Goal: Task Accomplishment & Management: Use online tool/utility

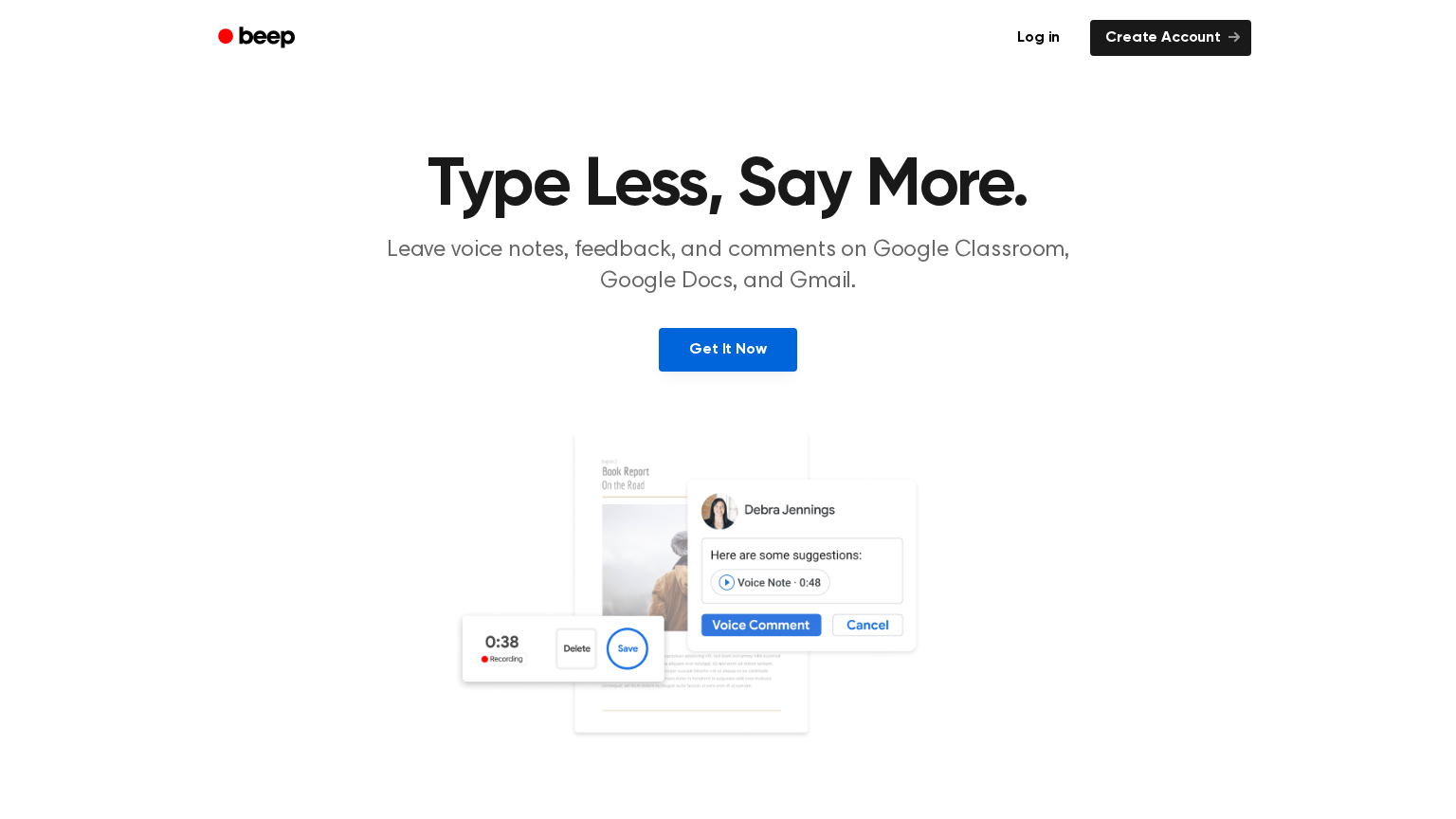
click at [725, 354] on link "Get It Now" at bounding box center [727, 349] width 137 height 43
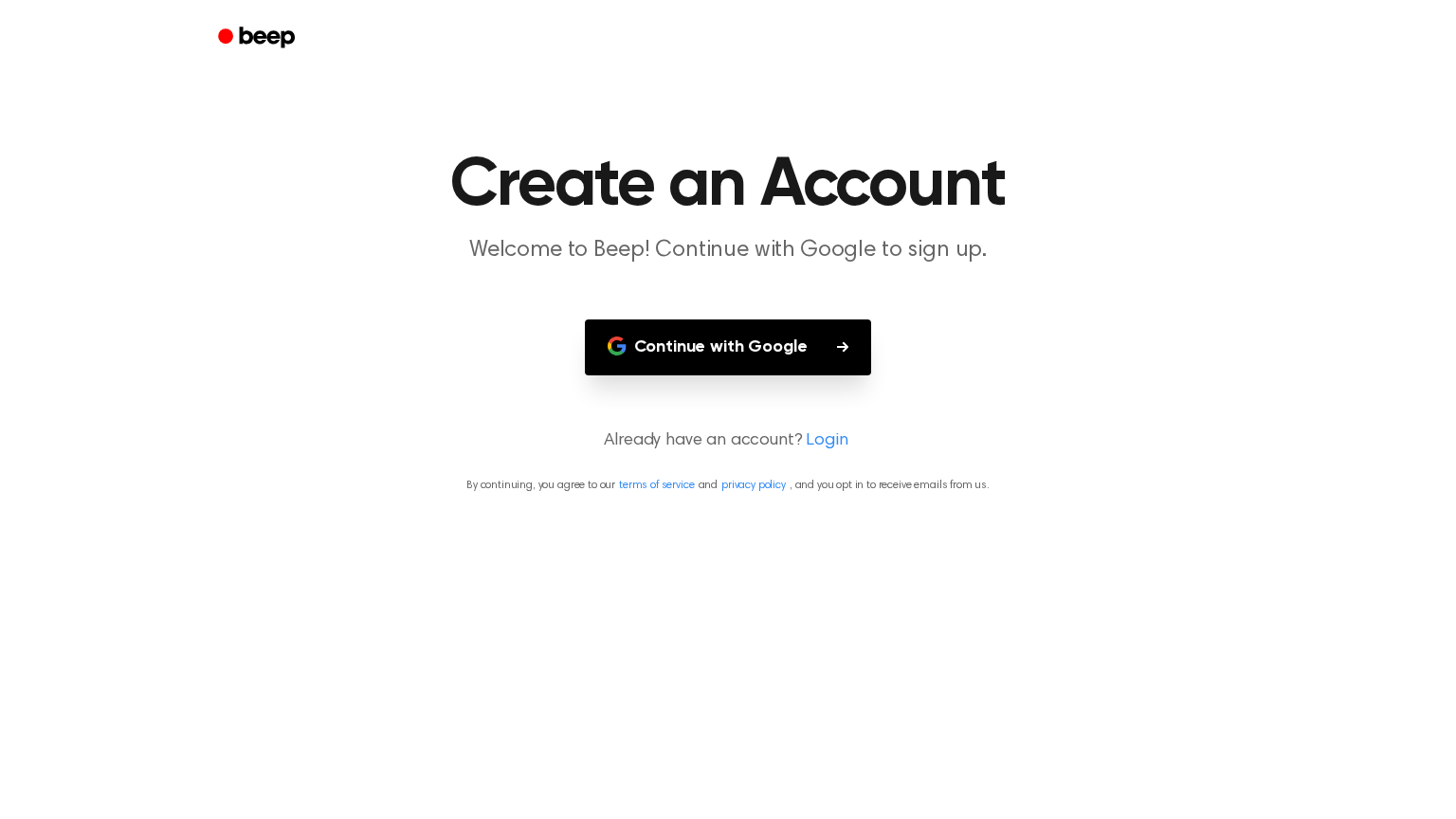
click at [744, 355] on button "Continue with Google" at bounding box center [728, 347] width 287 height 56
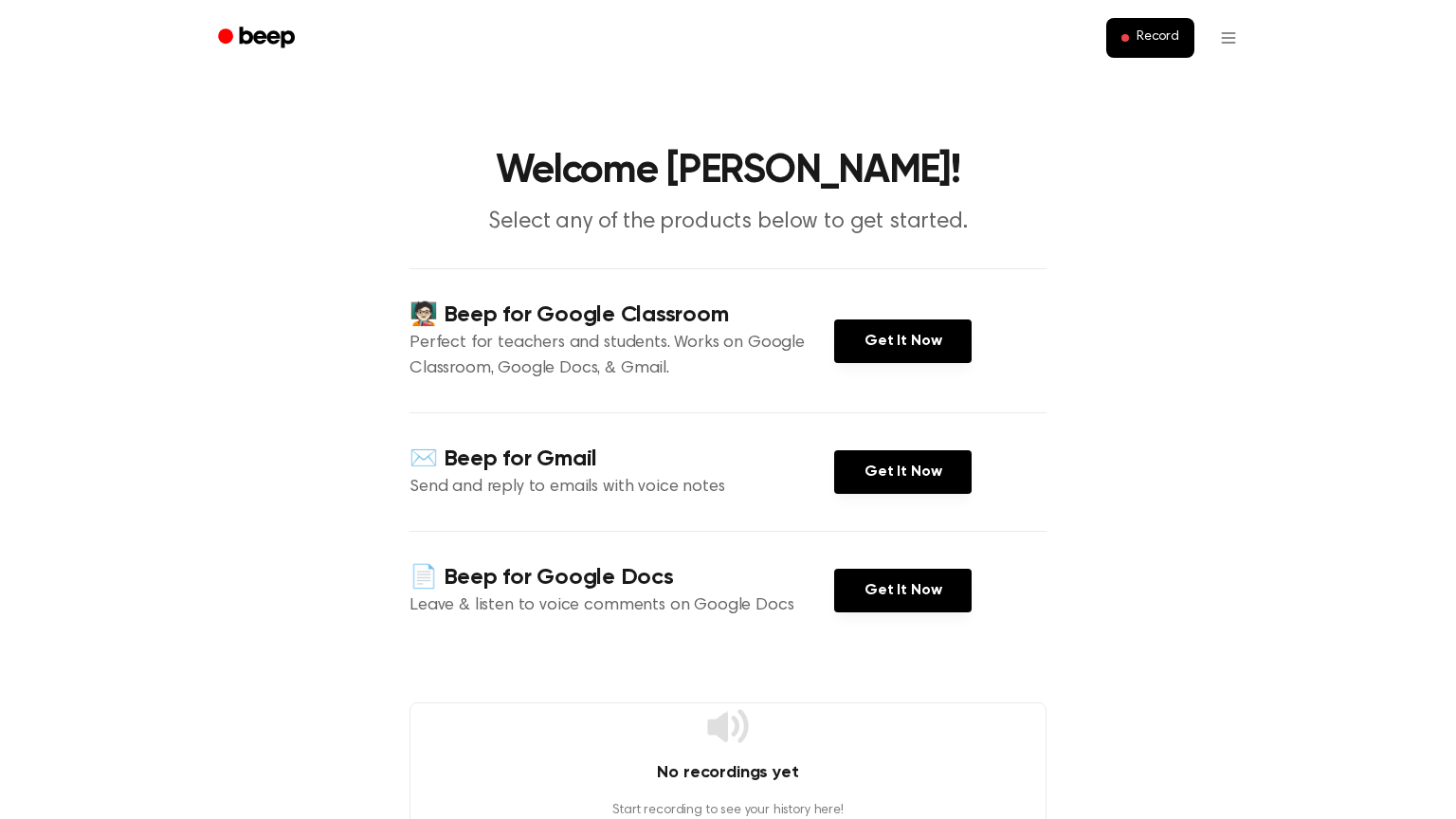
scroll to position [5, 0]
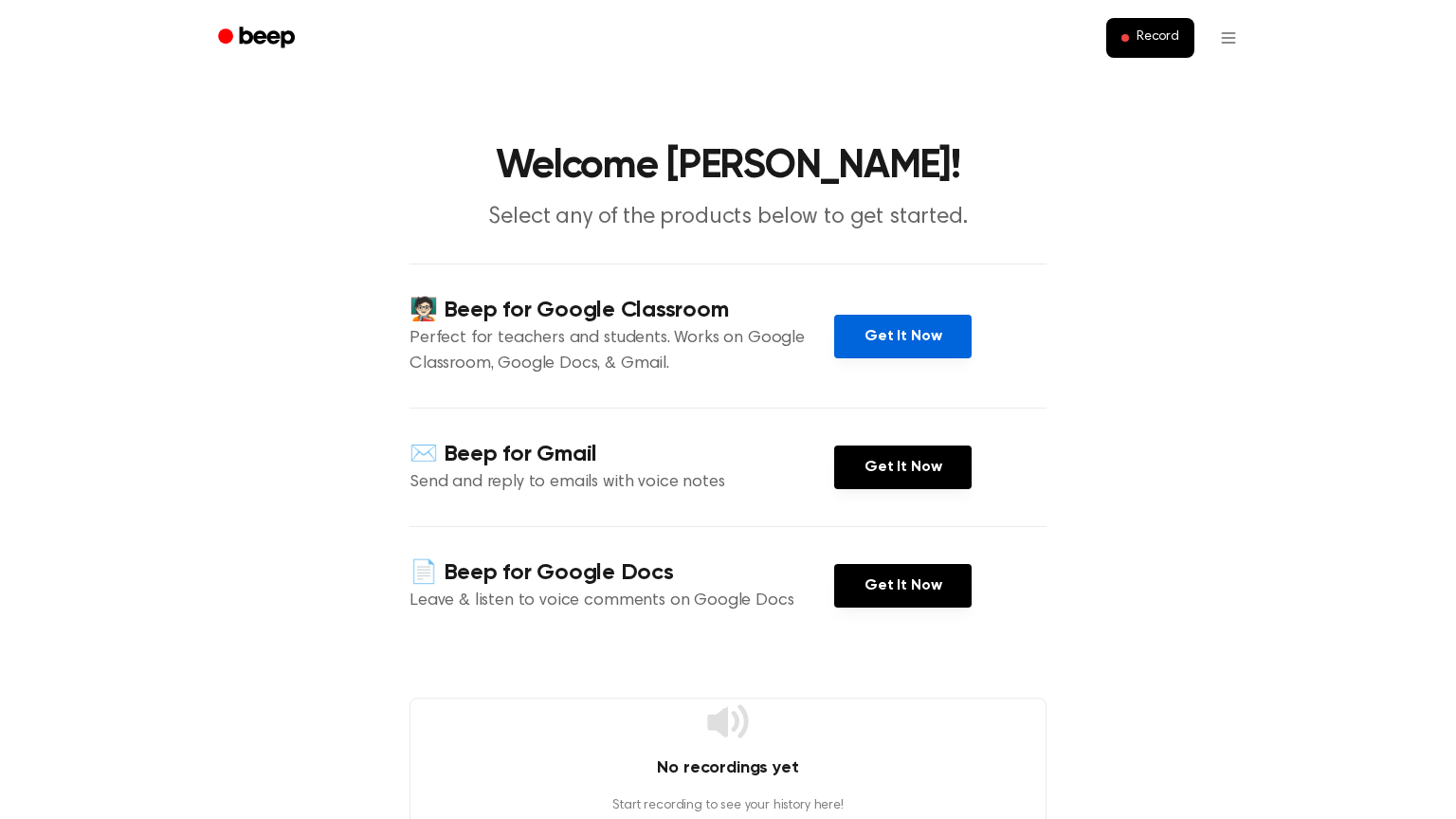
click at [872, 350] on link "Get It Now" at bounding box center [903, 336] width 137 height 43
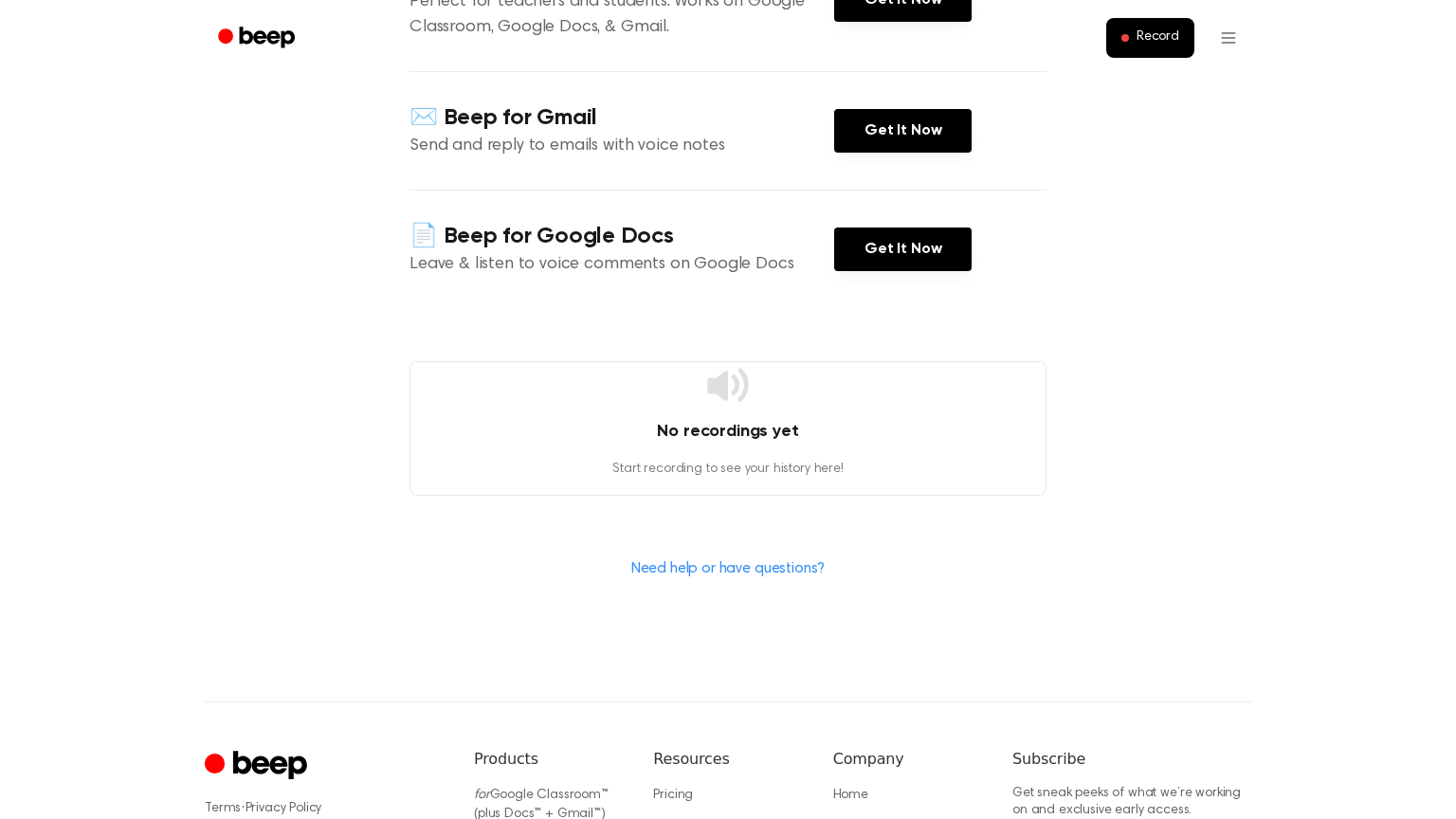
scroll to position [0, 0]
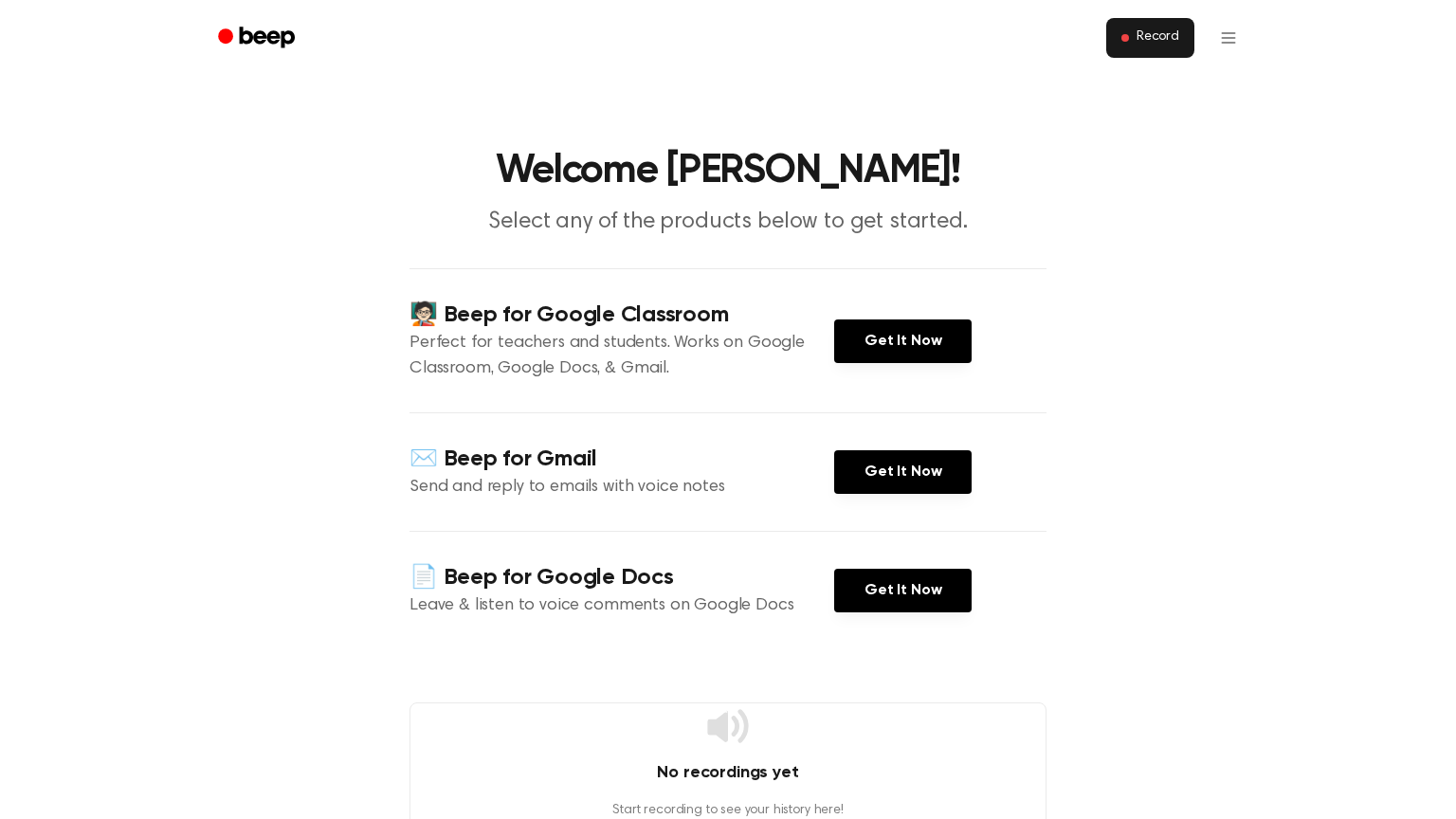
click at [1128, 29] on button "Record" at bounding box center [1150, 38] width 88 height 40
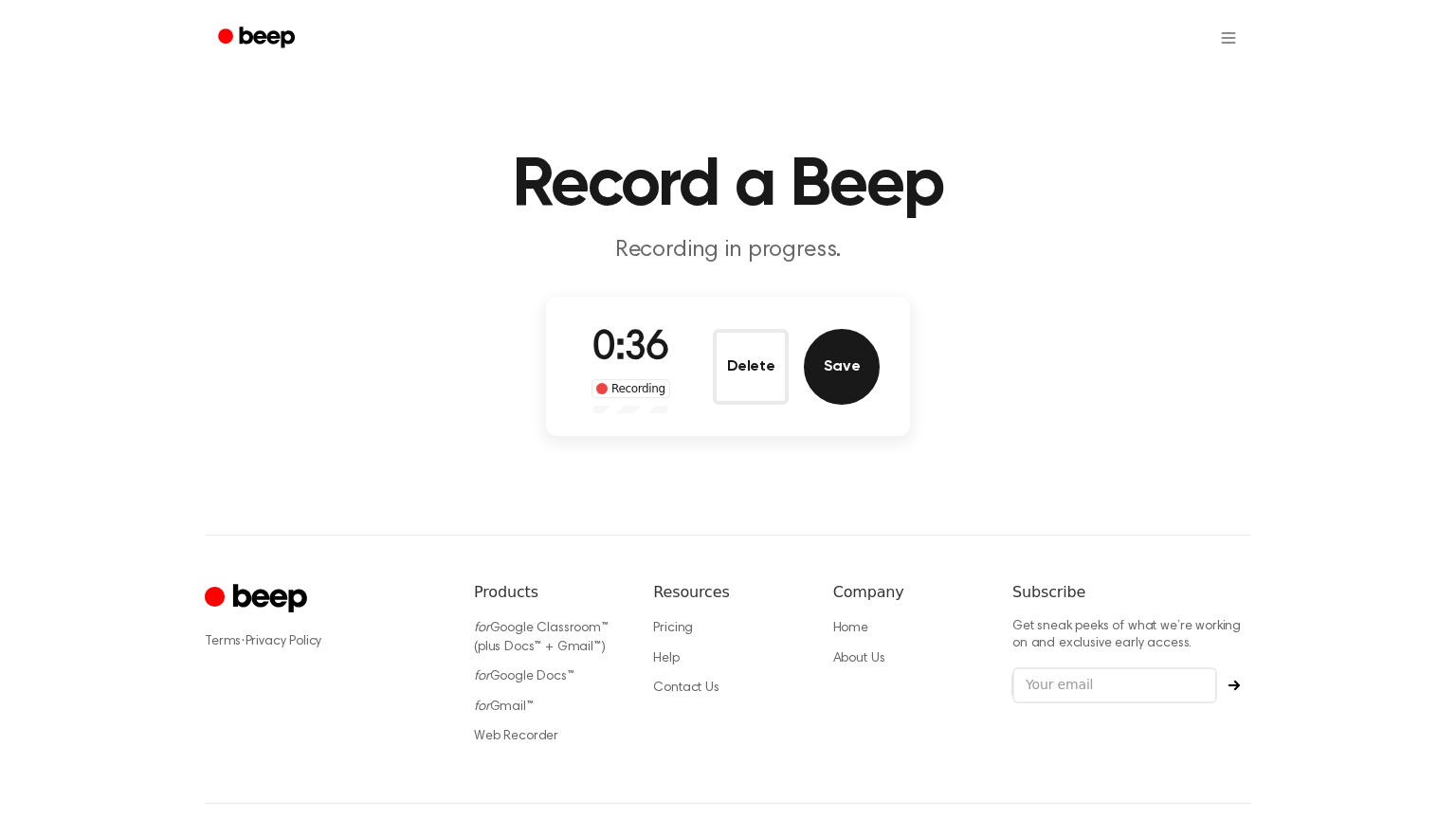
click at [811, 379] on button "Save" at bounding box center [841, 366] width 76 height 76
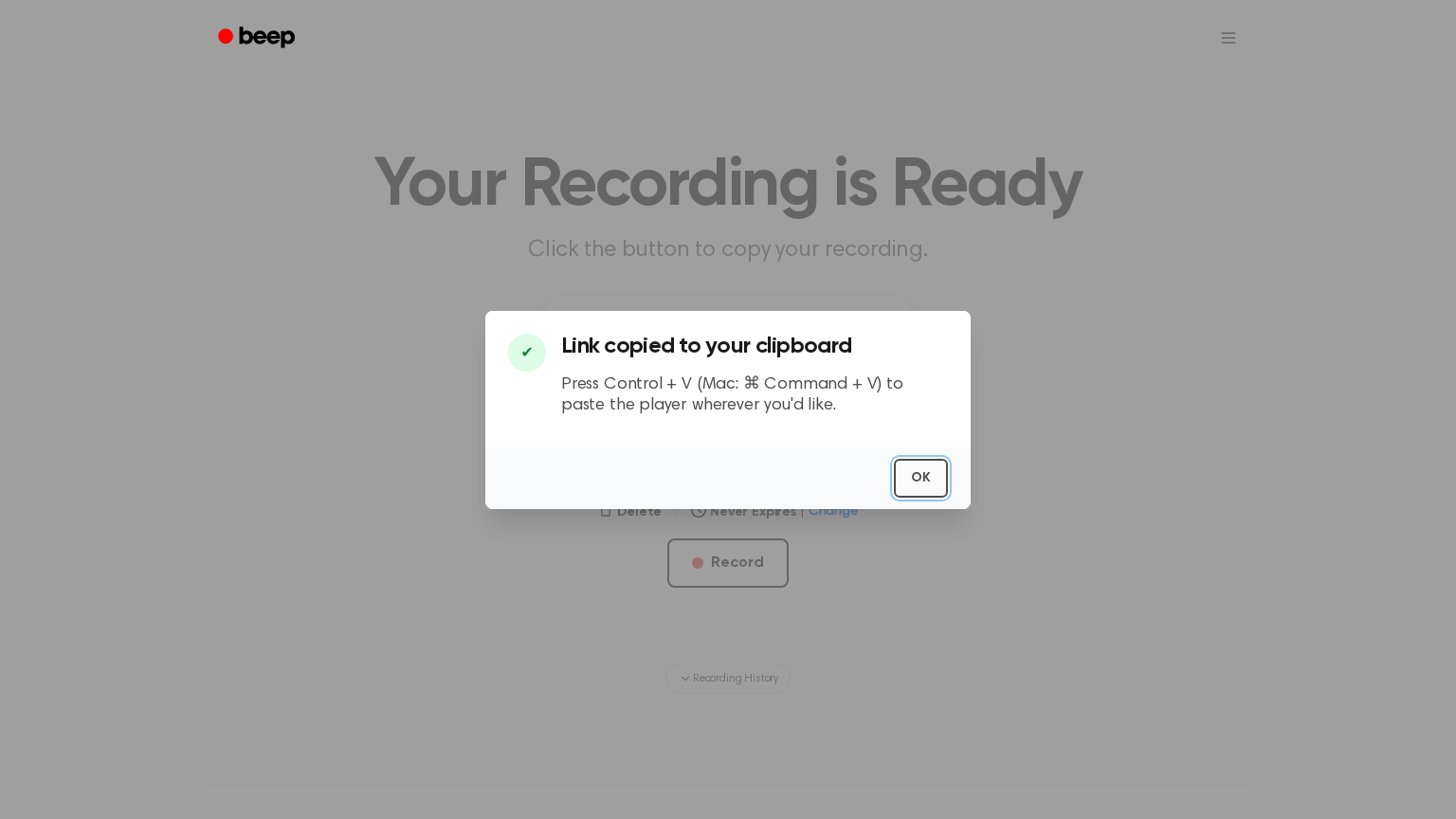
click at [919, 472] on button "OK" at bounding box center [921, 478] width 54 height 39
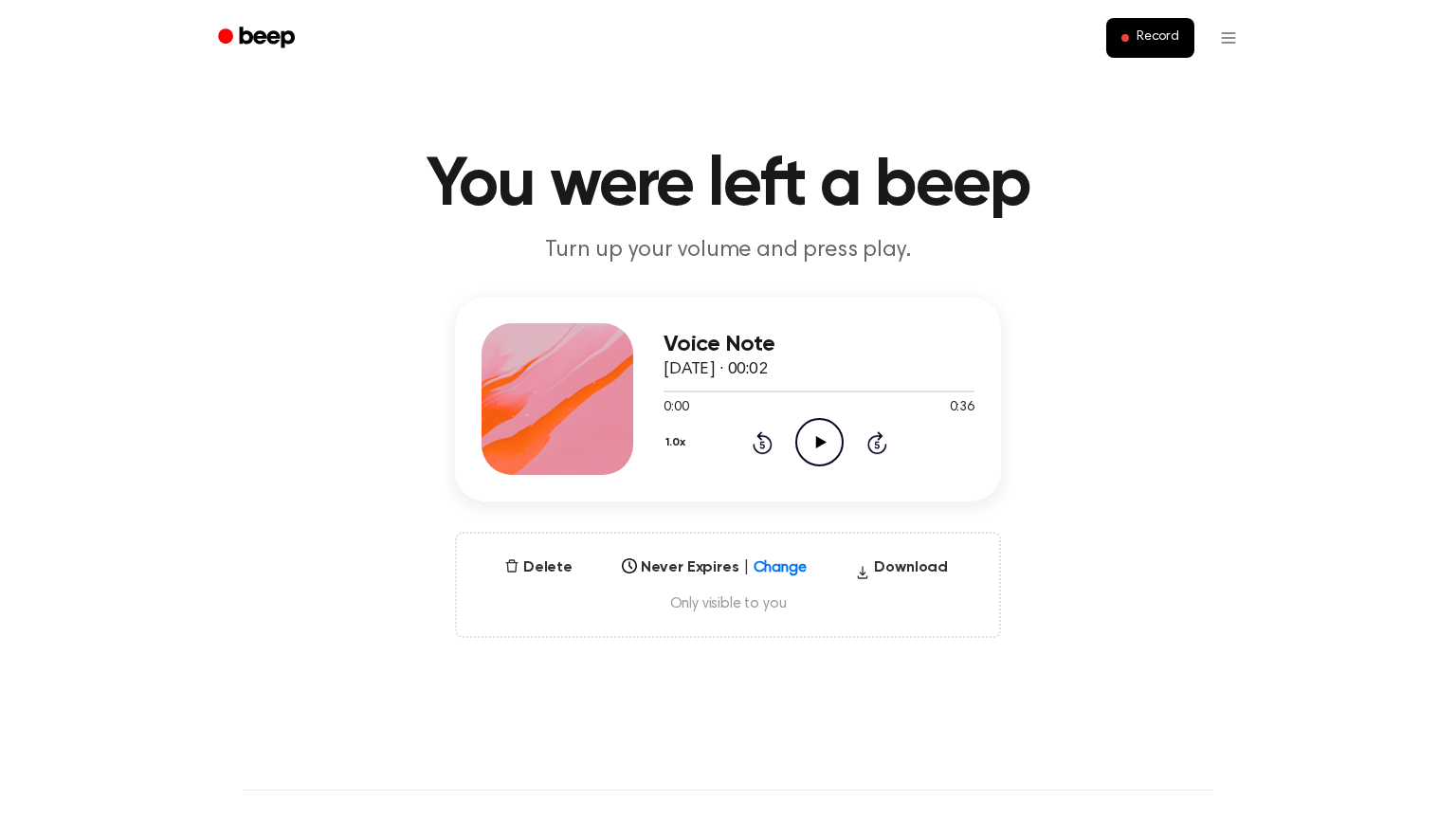
click at [815, 454] on icon "Play Audio" at bounding box center [819, 442] width 48 height 48
